Goal: Information Seeking & Learning: Find specific fact

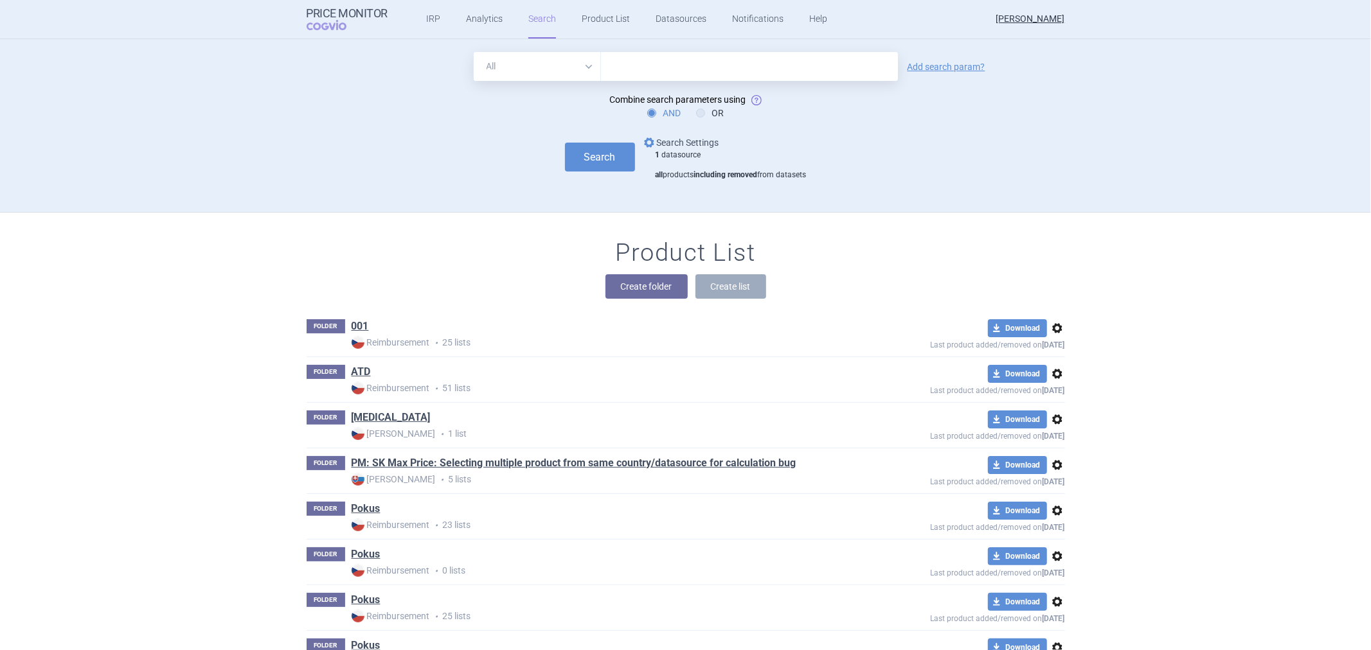
click at [674, 144] on link "options Search Settings" at bounding box center [680, 142] width 78 height 15
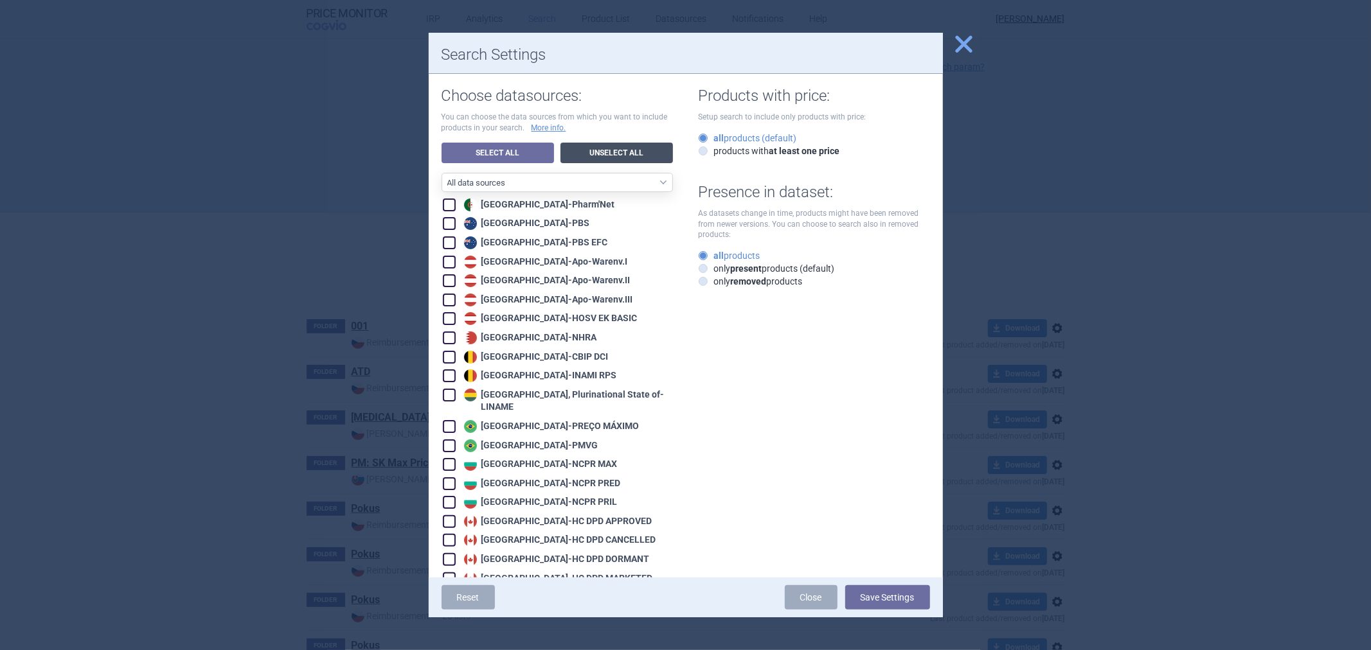
click at [593, 161] on link "Unselect All" at bounding box center [616, 153] width 112 height 21
checkbox input "false"
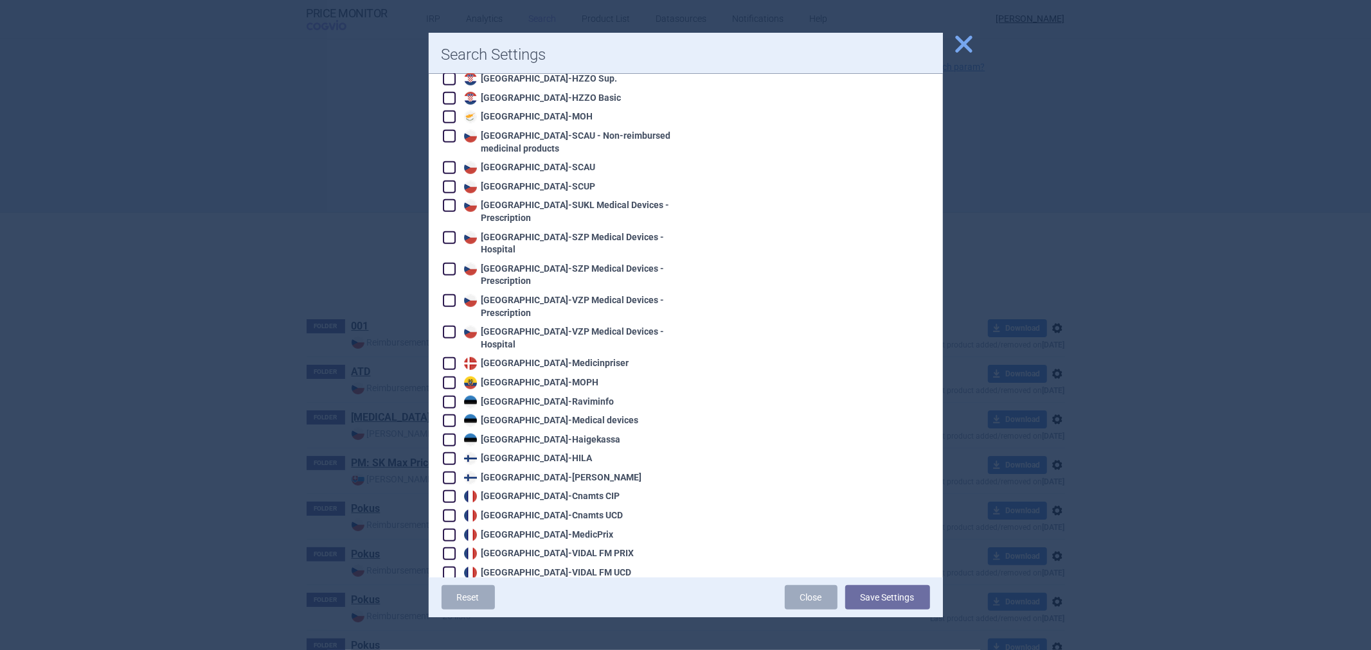
scroll to position [785, 0]
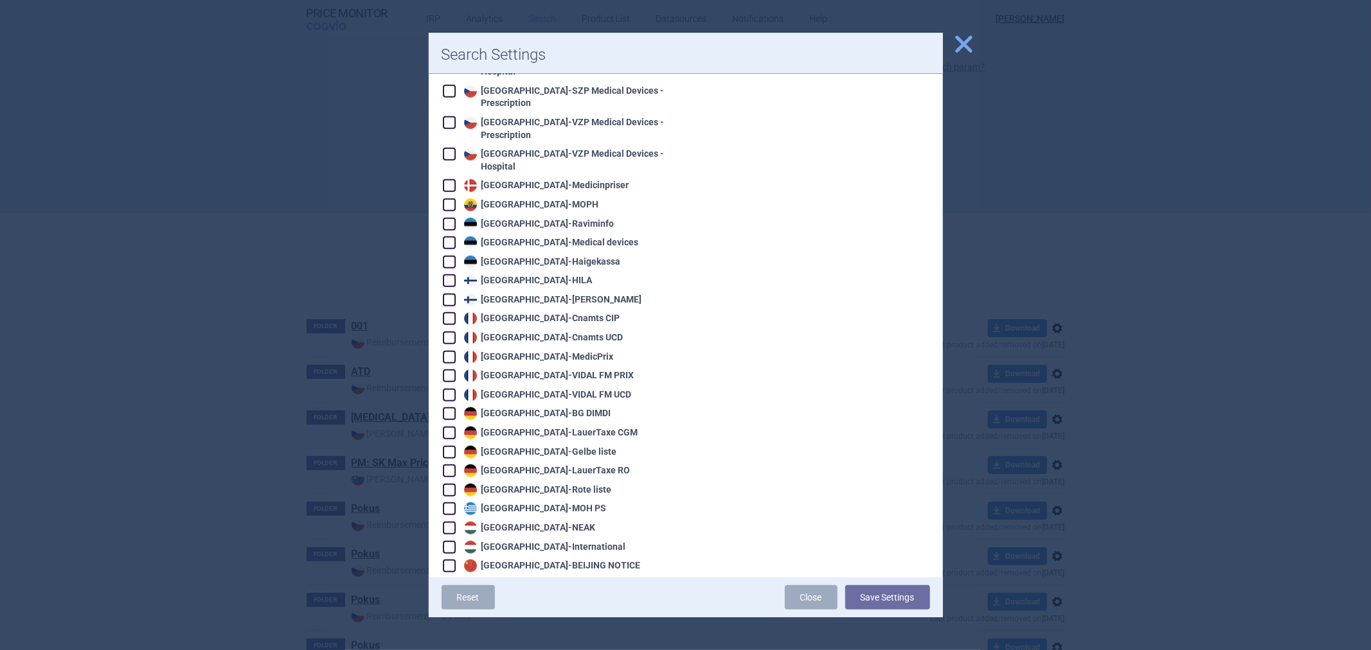
click at [527, 427] on div "Germany - LauerTaxe [MEDICAL_DATA]" at bounding box center [549, 433] width 177 height 13
checkbox input "true"
click at [875, 594] on button "Save Settings" at bounding box center [887, 597] width 85 height 24
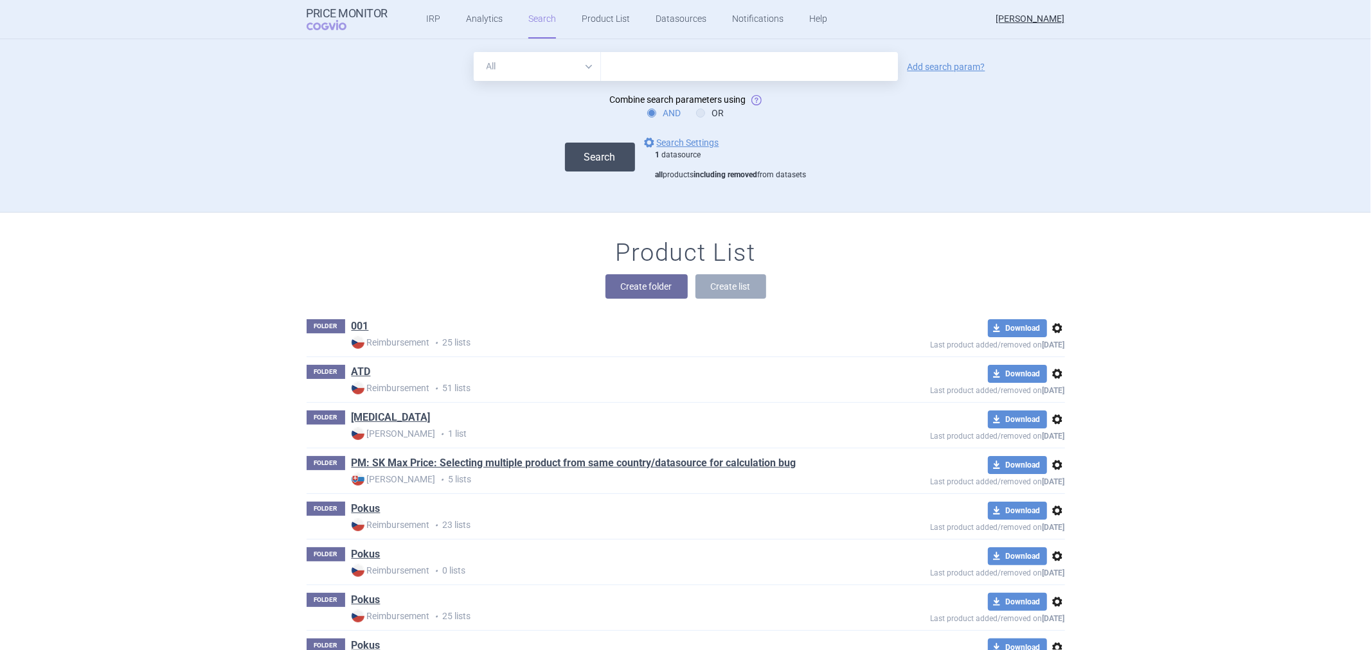
click at [614, 152] on button "Search" at bounding box center [600, 157] width 70 height 29
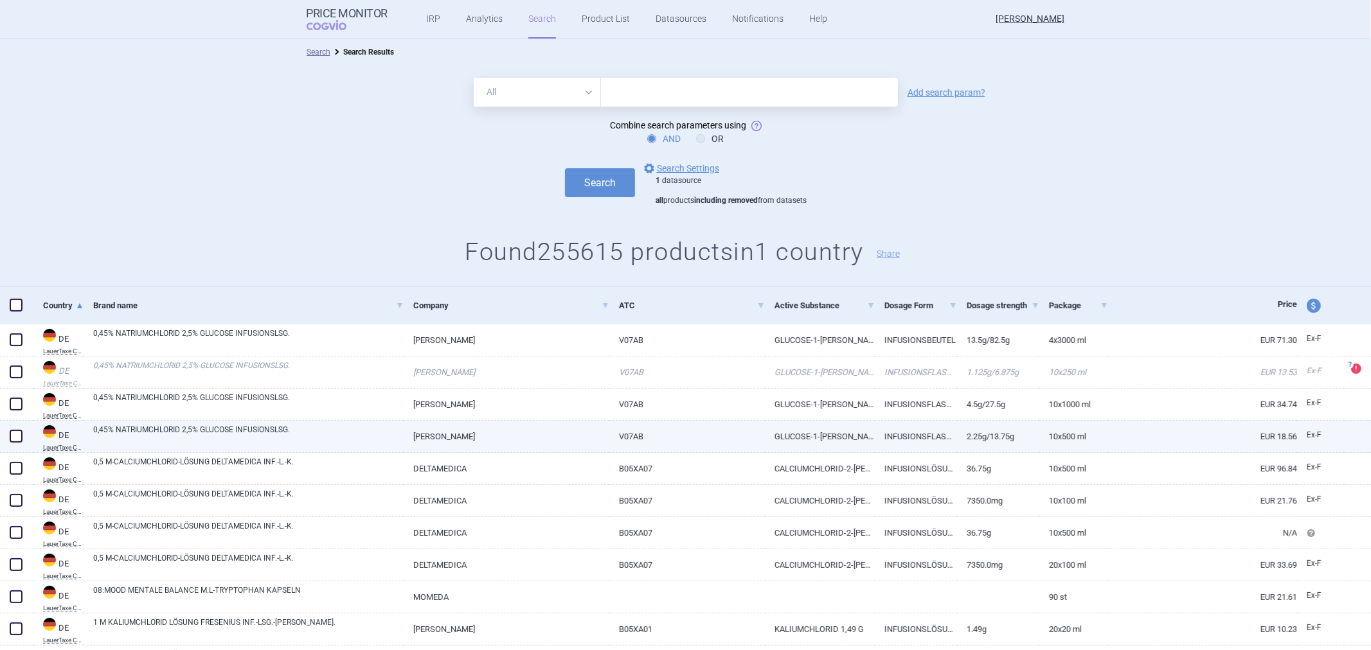
click at [549, 435] on link "[PERSON_NAME]" at bounding box center [507, 436] width 206 height 31
select select "EUR"
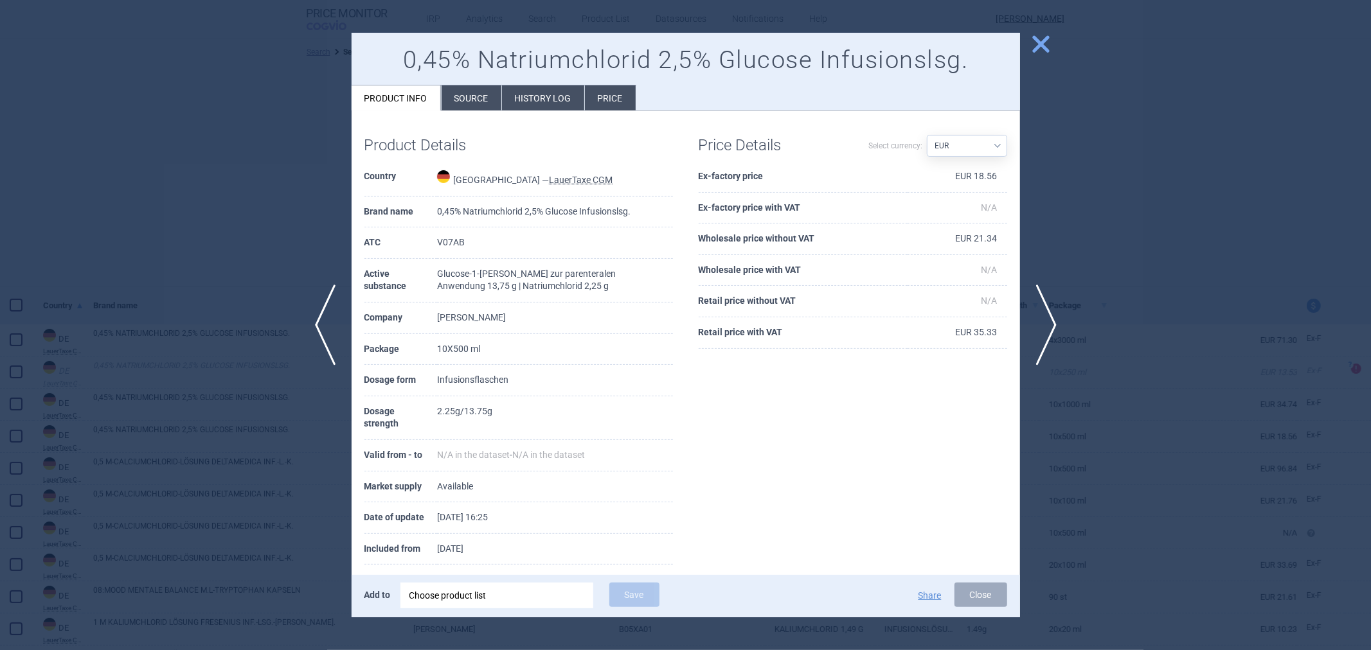
click at [484, 109] on li "Source" at bounding box center [472, 97] width 60 height 25
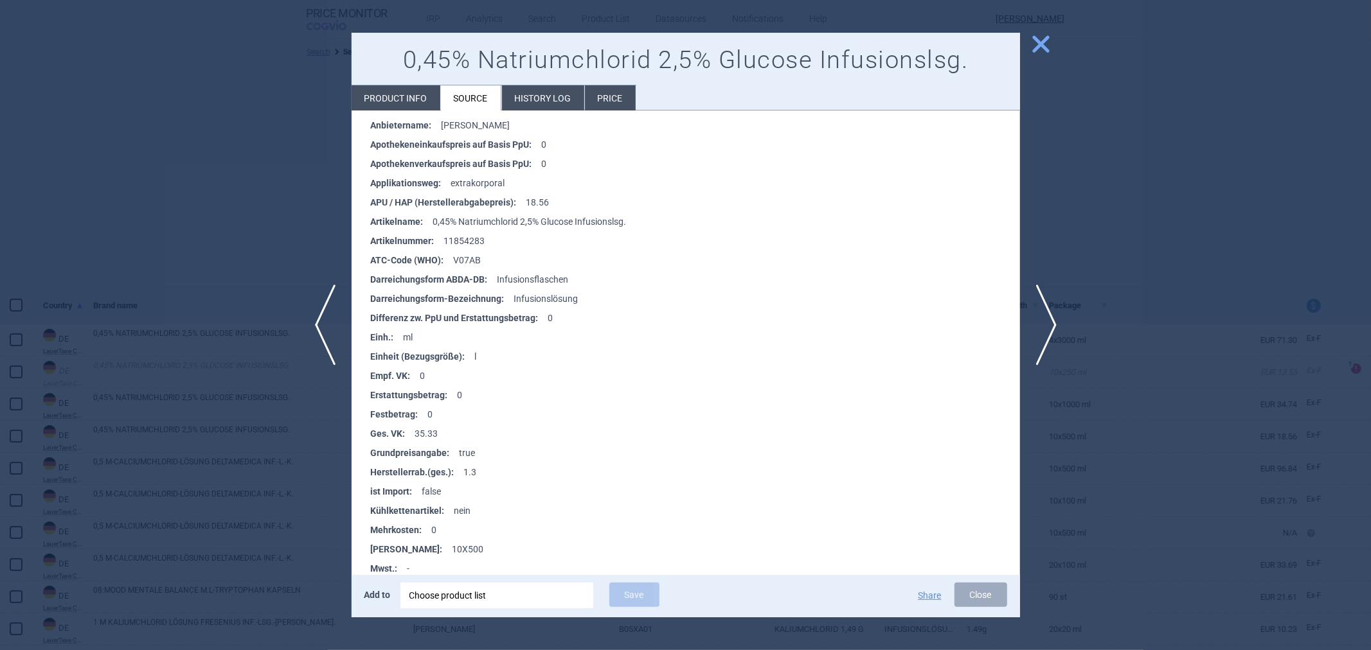
scroll to position [214, 0]
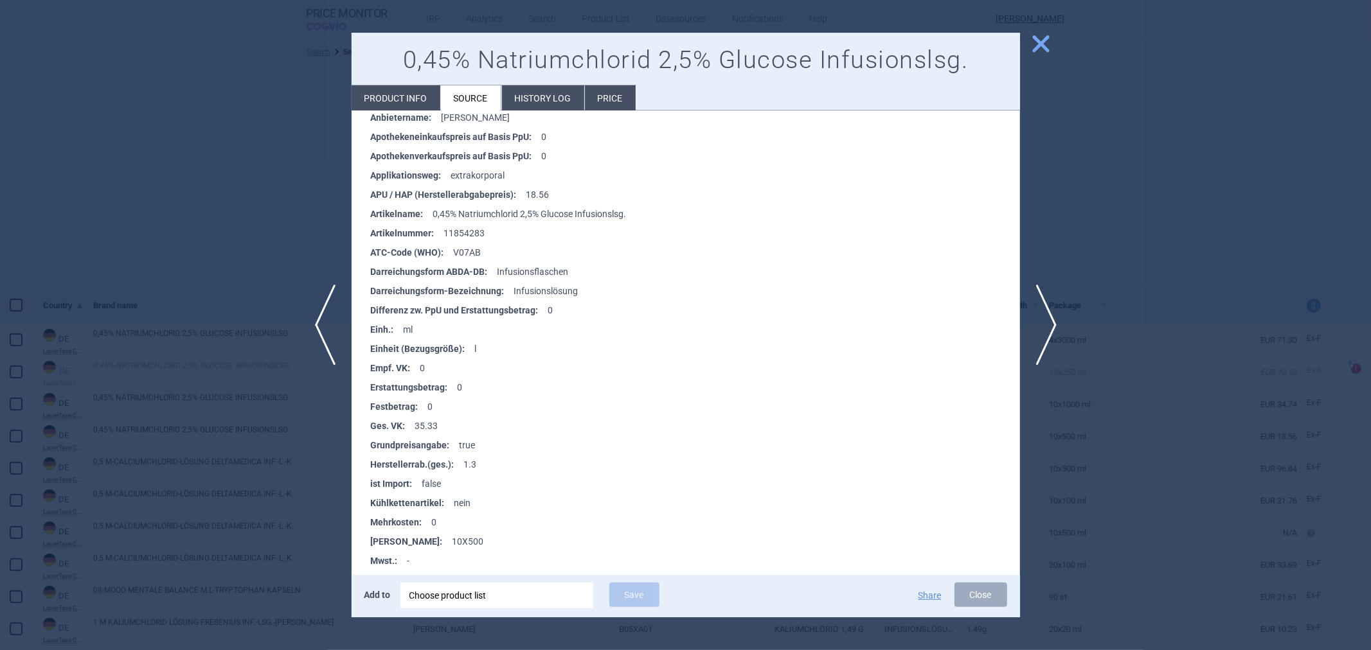
click at [1041, 40] on span "close" at bounding box center [1041, 44] width 22 height 22
